Goal: Check status

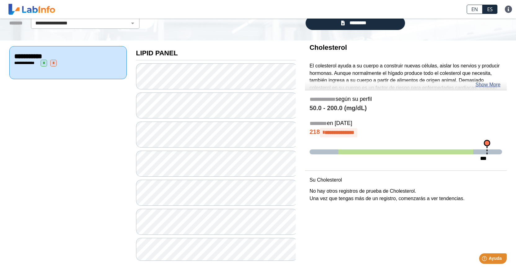
scroll to position [51, 0]
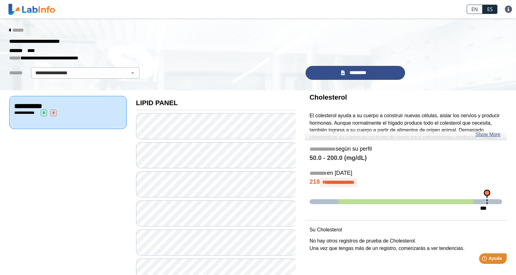
click at [338, 70] on link "*********" at bounding box center [355, 73] width 100 height 14
click at [344, 73] on link "*********" at bounding box center [355, 73] width 100 height 14
